Goal: Task Accomplishment & Management: Complete application form

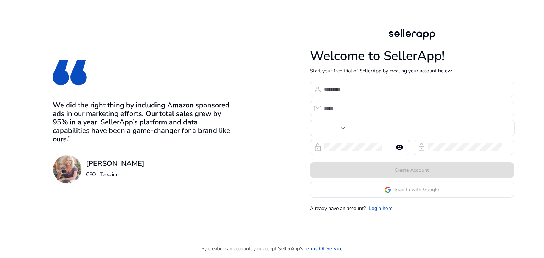
type input "***"
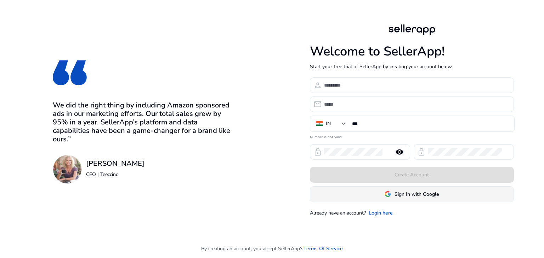
click at [390, 191] on span "Sign In with Google" at bounding box center [411, 194] width 54 height 7
